Goal: Task Accomplishment & Management: Complete application form

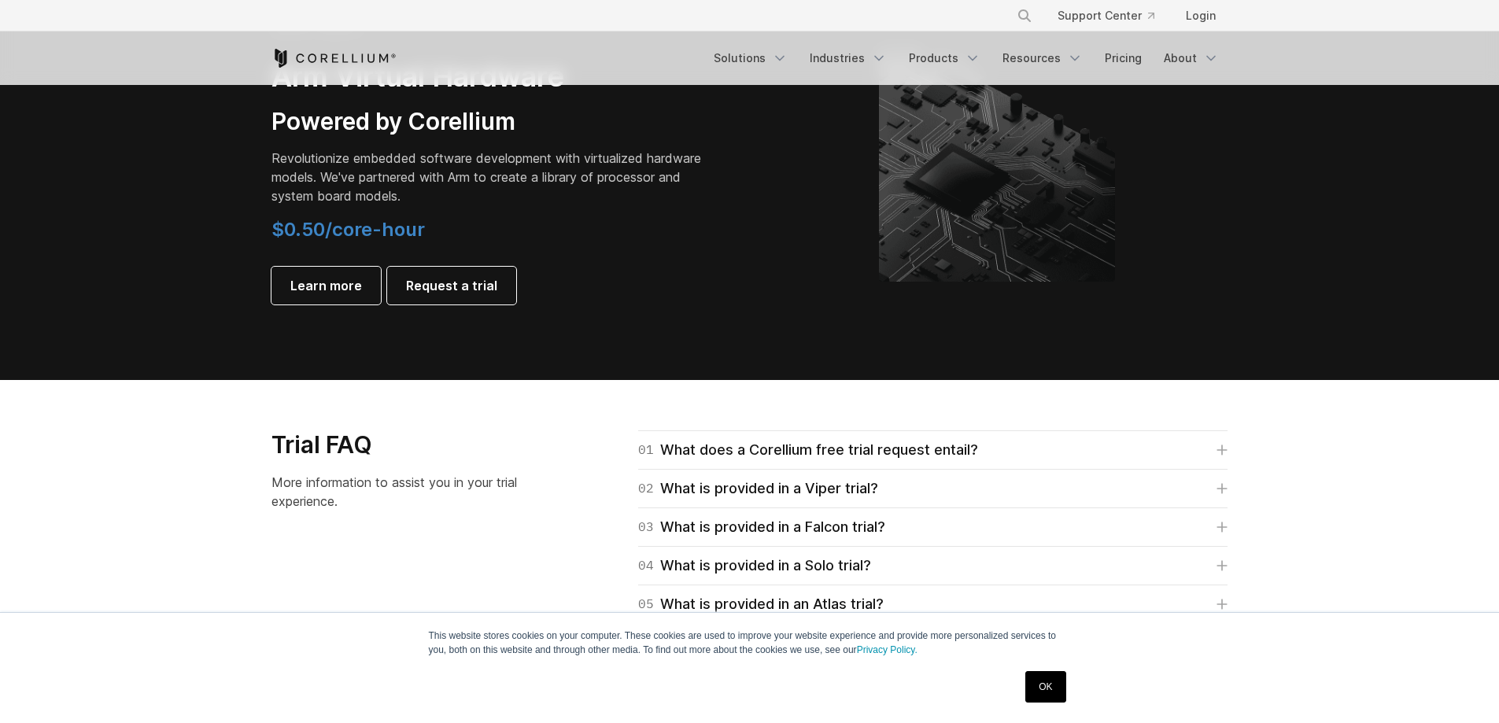
scroll to position [1896, 0]
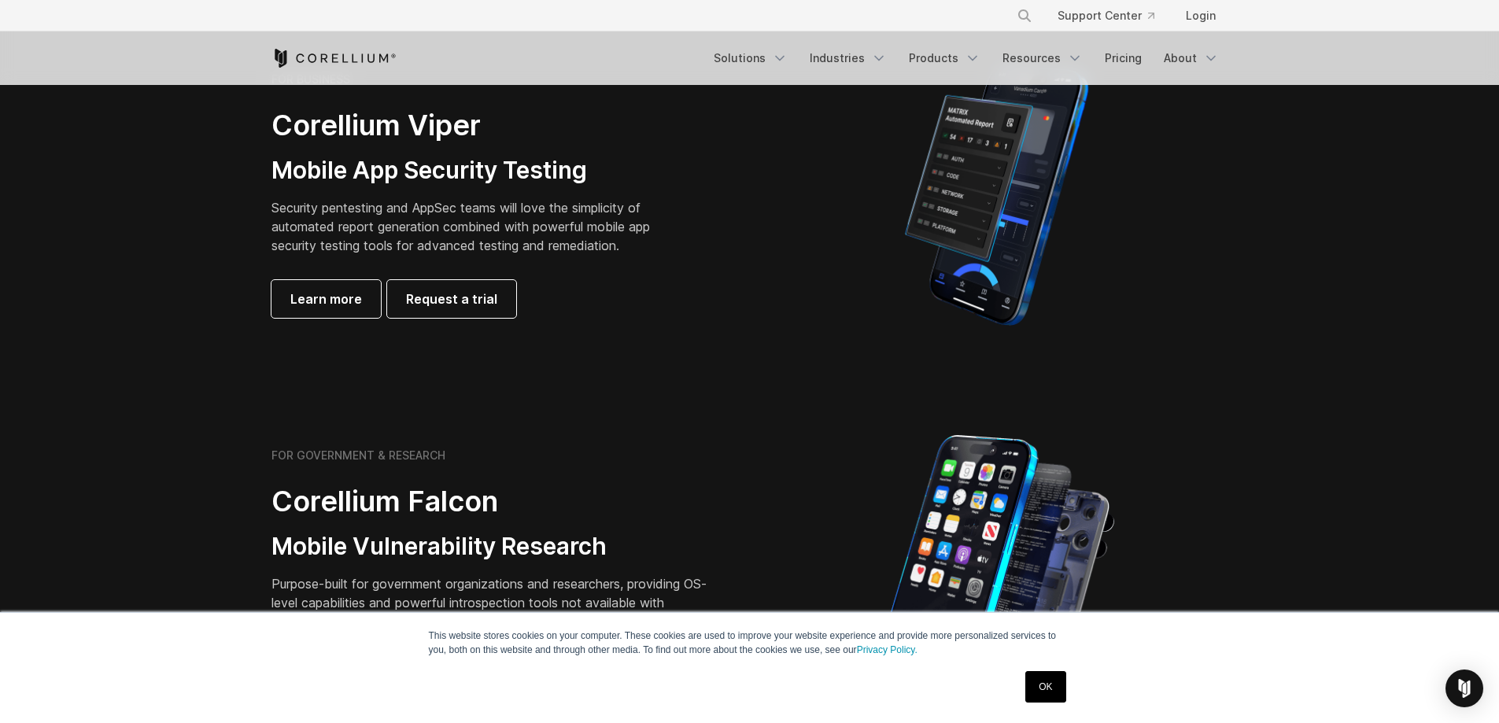
scroll to position [383, 0]
